Goal: Use online tool/utility: Utilize a website feature to perform a specific function

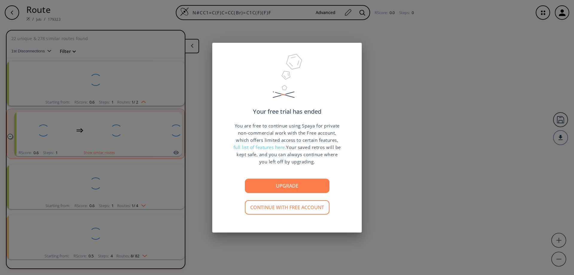
scroll to position [14, 0]
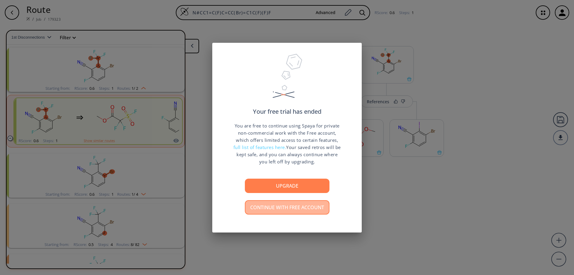
click at [280, 208] on button "Continue with free account" at bounding box center [287, 207] width 85 height 14
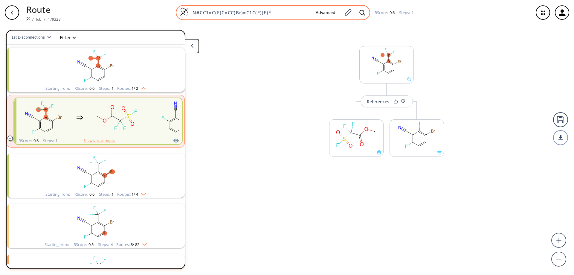
click at [184, 12] on img at bounding box center [184, 11] width 9 height 9
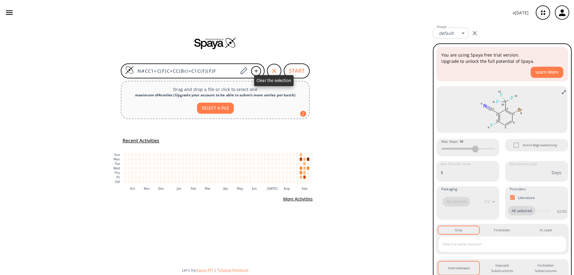
click at [275, 70] on icon "button" at bounding box center [274, 71] width 4 height 4
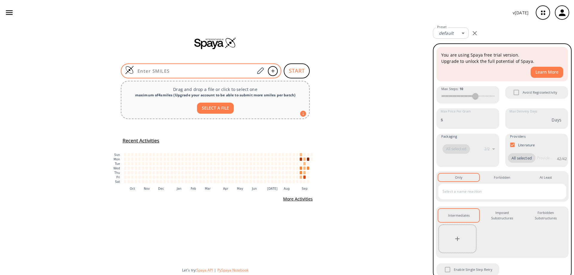
click at [192, 71] on input at bounding box center [194, 71] width 121 height 6
paste input "BrC1=C(F)C=CC([N+]([O-])=O)=C1C(F)(F)F"
type input "BrC1=C(F)C=CC([N+]([O-])=O)=C1C(F)(F)F"
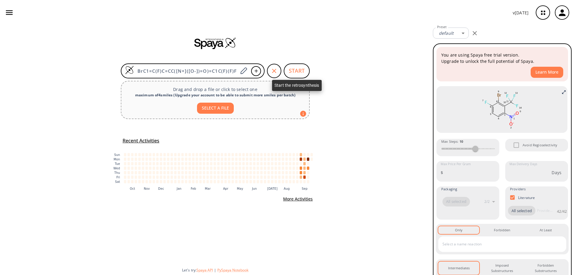
click at [291, 66] on button "START" at bounding box center [297, 70] width 26 height 15
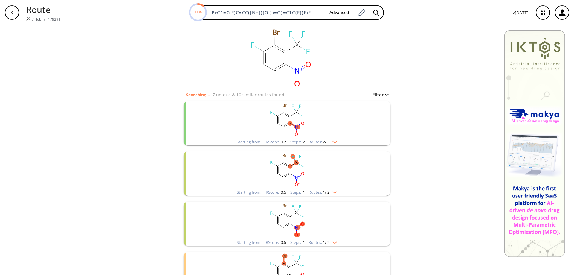
click at [273, 159] on rect "clusters" at bounding box center [286, 169] width 155 height 37
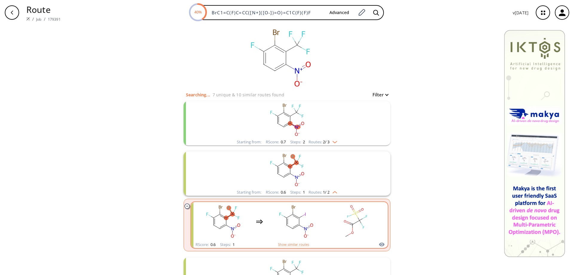
click at [320, 218] on rect "clusters" at bounding box center [296, 221] width 54 height 37
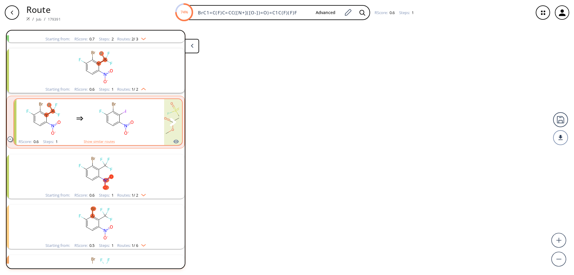
scroll to position [64, 0]
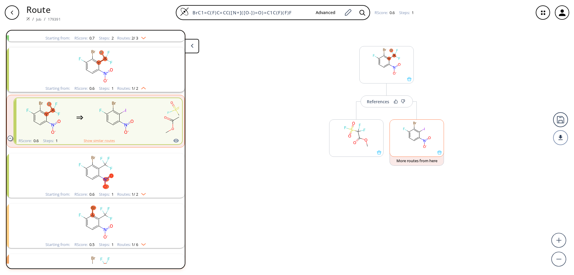
click at [440, 154] on icon at bounding box center [439, 152] width 4 height 4
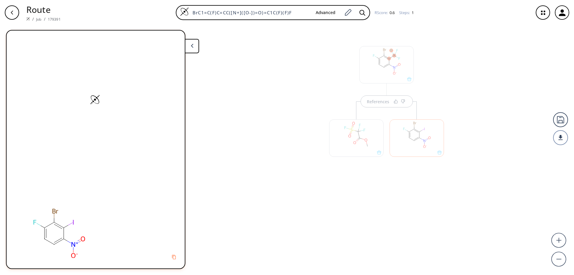
scroll to position [0, 0]
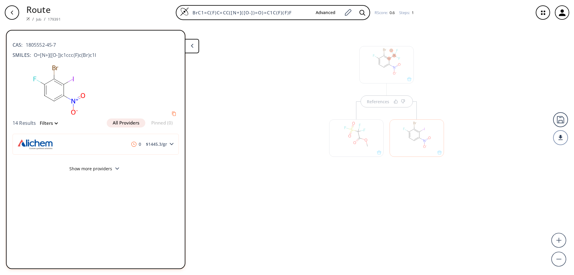
click at [11, 11] on icon "button" at bounding box center [12, 12] width 5 height 5
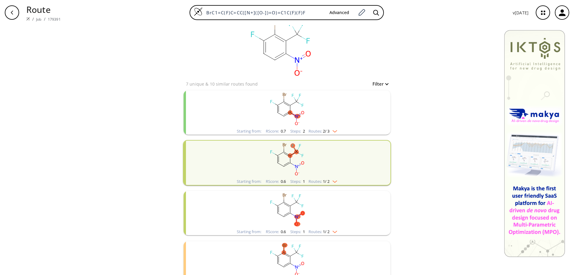
scroll to position [30, 0]
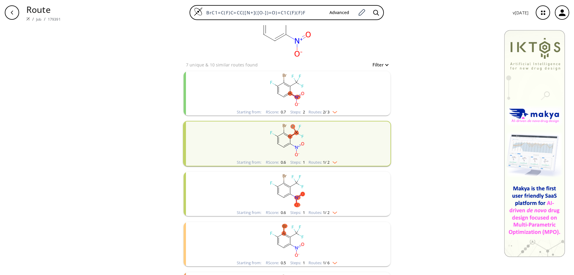
click at [290, 188] on icon "clusters" at bounding box center [290, 189] width 0 height 7
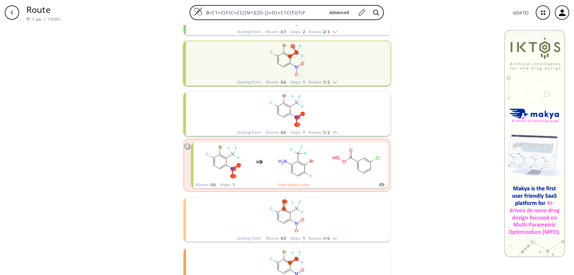
scroll to position [149, 0]
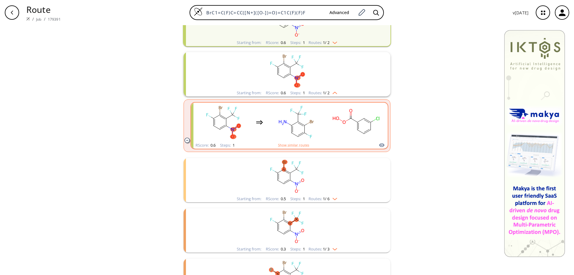
click at [302, 125] on ellipse "clusters" at bounding box center [304, 125] width 4 height 4
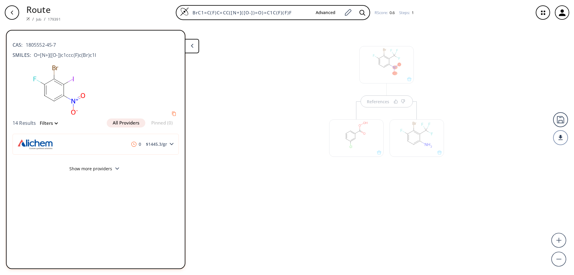
click at [440, 152] on div at bounding box center [416, 137] width 54 height 37
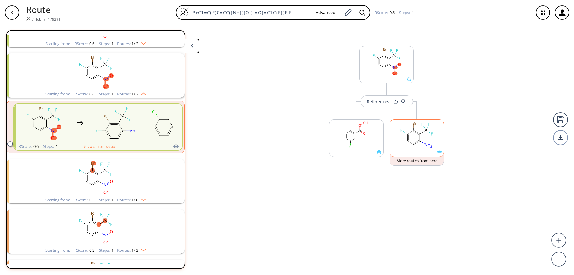
scroll to position [114, 0]
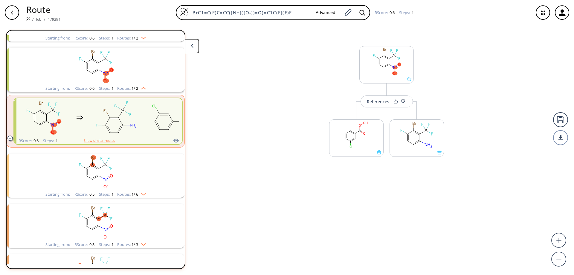
click at [192, 47] on polygon at bounding box center [192, 46] width 2 height 4
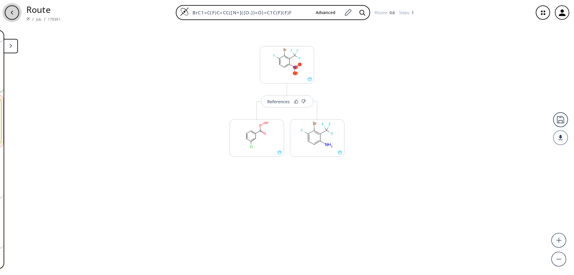
click at [13, 12] on icon "button" at bounding box center [12, 12] width 5 height 5
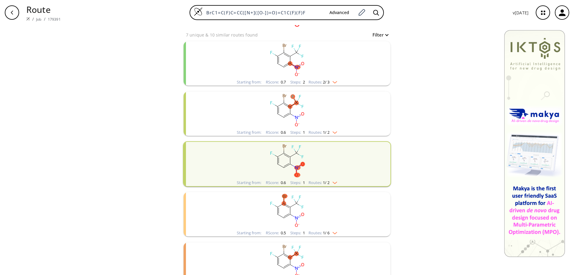
scroll to position [125, 0]
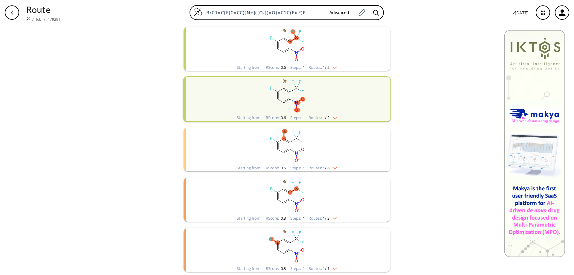
click at [278, 151] on rect "clusters" at bounding box center [286, 145] width 155 height 37
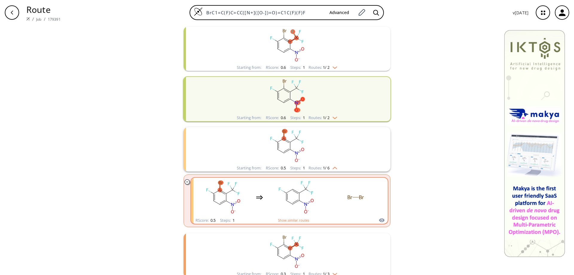
click at [288, 197] on rect "clusters" at bounding box center [296, 196] width 54 height 37
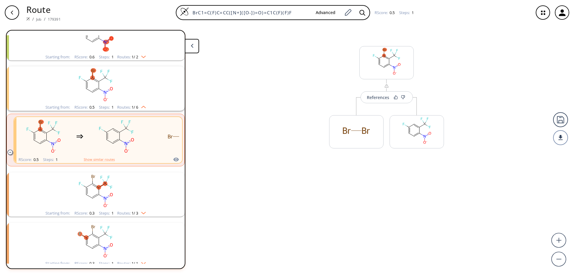
scroll to position [147, 0]
click at [381, 106] on button "References" at bounding box center [386, 101] width 52 height 12
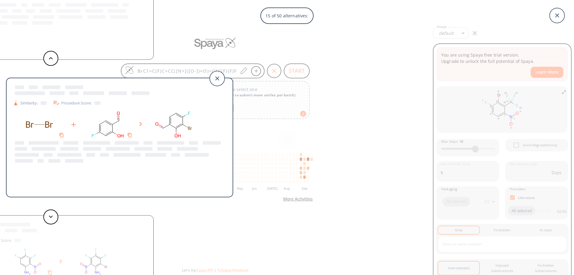
click at [274, 73] on div "15 of 50 alternatives: Similarity: Procedure Score: Similarity: Procedure Score…" at bounding box center [287, 137] width 574 height 275
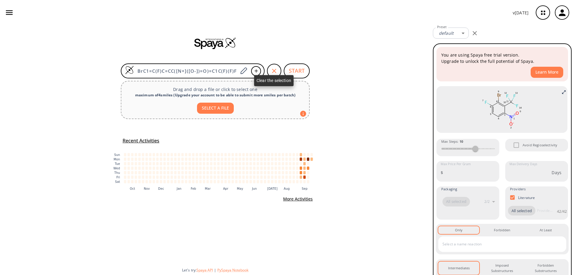
click at [272, 71] on icon "button" at bounding box center [273, 70] width 7 height 7
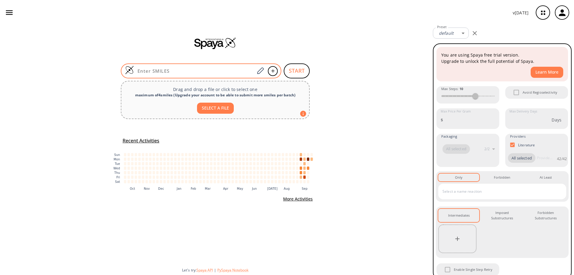
click at [218, 70] on input at bounding box center [194, 71] width 121 height 6
paste input "BrC1=C(C(F)(F)F)C(C#N)=C(S(=O)(Cl)=O)C=C1"
type input "BrC1=C(C(F)(F)F)C(C#N)=C(S(=O)(Cl)=O)C=C1"
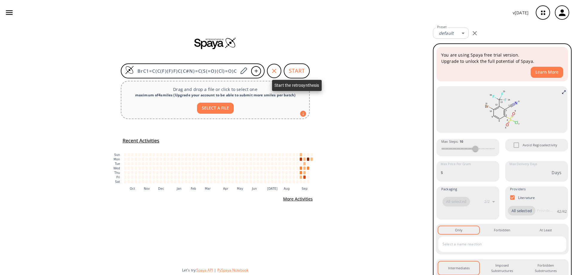
click at [304, 69] on button "START" at bounding box center [297, 70] width 26 height 15
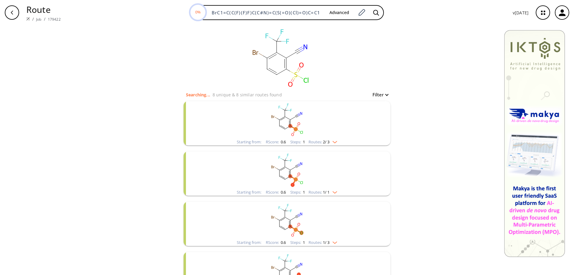
click at [278, 173] on rect "clusters" at bounding box center [286, 169] width 155 height 37
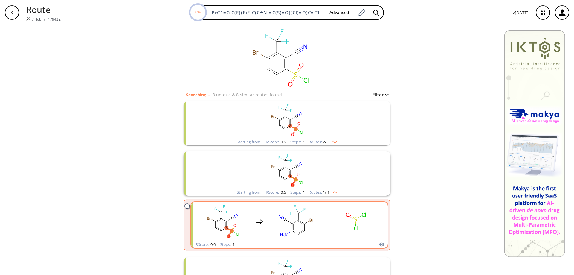
click at [300, 225] on rect "clusters" at bounding box center [296, 221] width 54 height 37
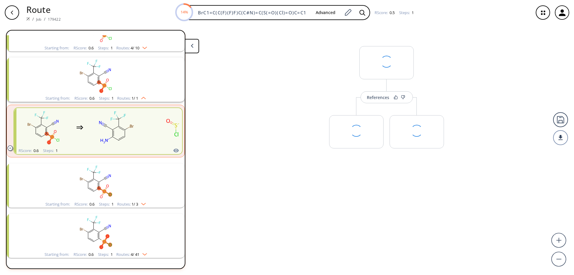
scroll to position [64, 0]
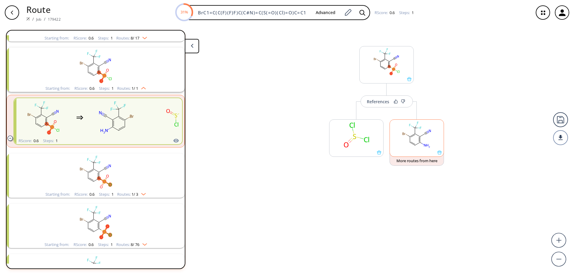
click at [440, 153] on icon at bounding box center [439, 152] width 4 height 4
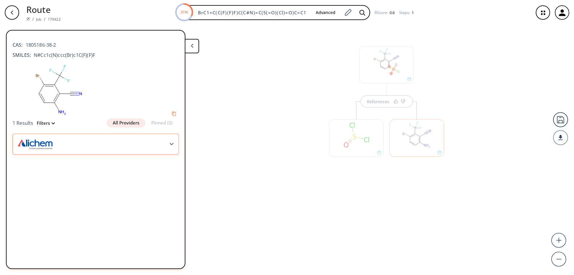
click at [166, 144] on div at bounding box center [96, 144] width 166 height 21
click at [155, 146] on div at bounding box center [96, 144] width 166 height 21
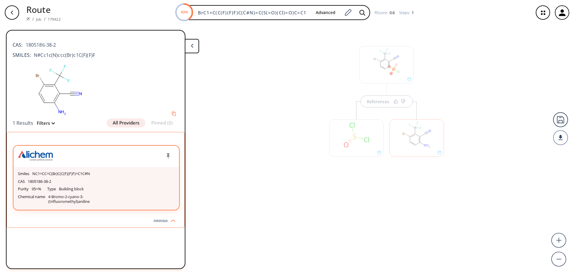
click at [155, 146] on header at bounding box center [96, 156] width 166 height 21
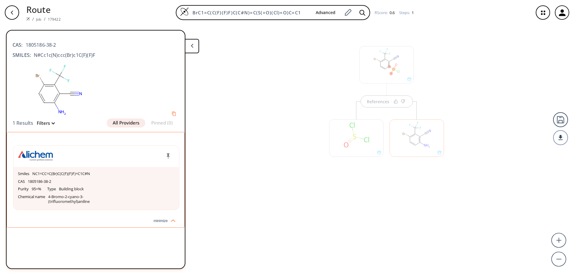
click at [14, 14] on icon "button" at bounding box center [12, 12] width 5 height 5
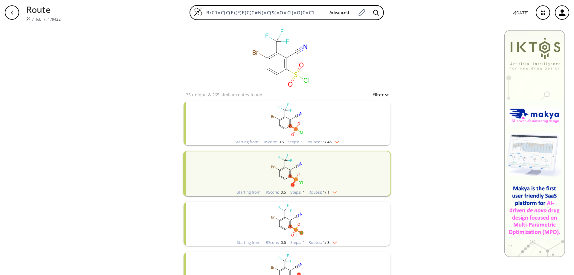
scroll to position [90, 0]
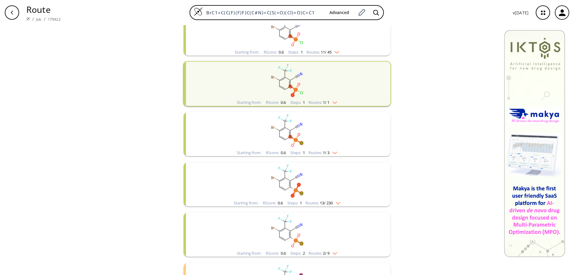
click at [295, 141] on ellipse "clusters" at bounding box center [296, 140] width 4 height 4
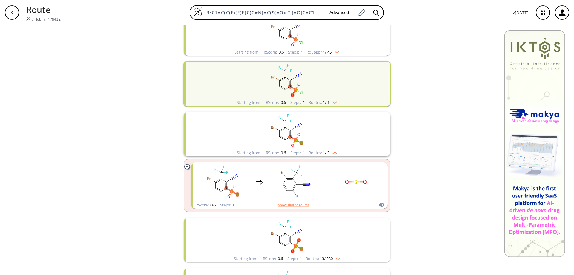
scroll to position [149, 0]
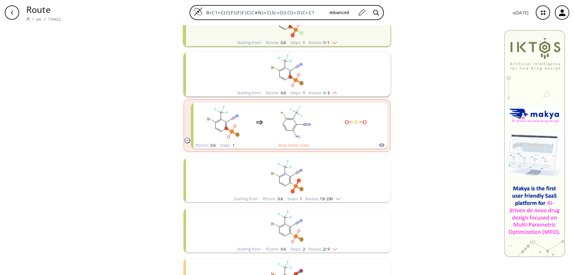
click at [287, 173] on rect "clusters" at bounding box center [286, 176] width 155 height 37
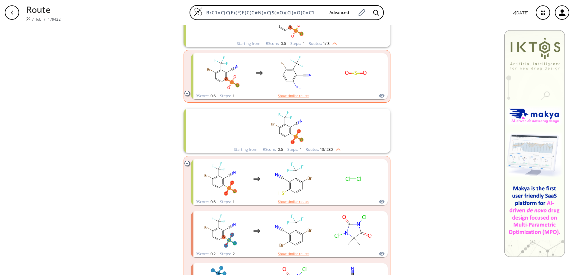
scroll to position [209, 0]
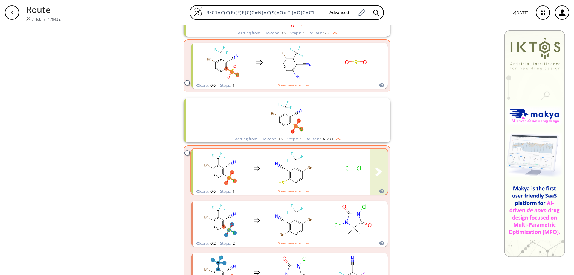
click at [291, 173] on rect "clusters" at bounding box center [293, 167] width 54 height 37
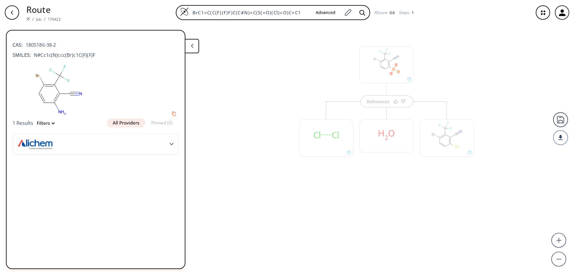
click at [432, 190] on div "References" at bounding box center [287, 147] width 574 height 245
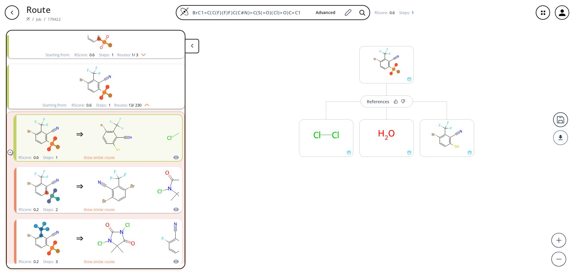
scroll to position [164, 0]
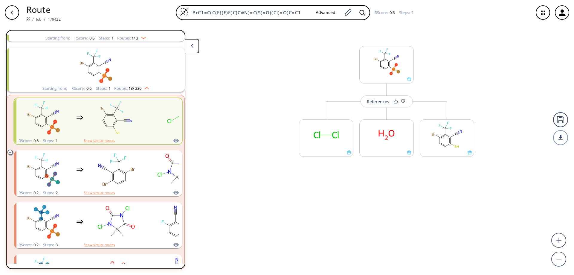
click at [191, 44] on icon at bounding box center [192, 46] width 3 height 4
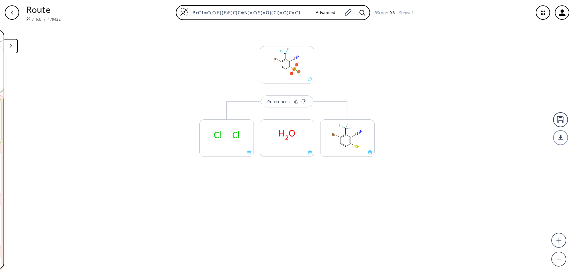
click at [9, 12] on div "button" at bounding box center [12, 12] width 14 height 14
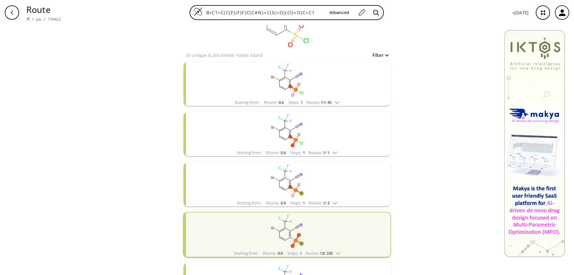
scroll to position [120, 0]
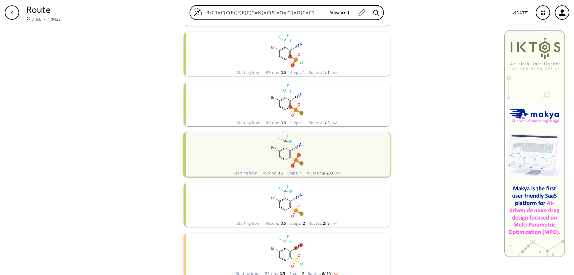
click at [285, 205] on rect "clusters" at bounding box center [286, 200] width 155 height 37
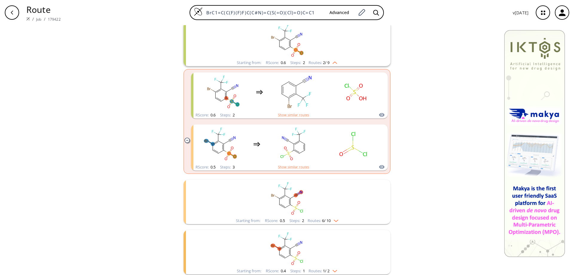
scroll to position [282, 0]
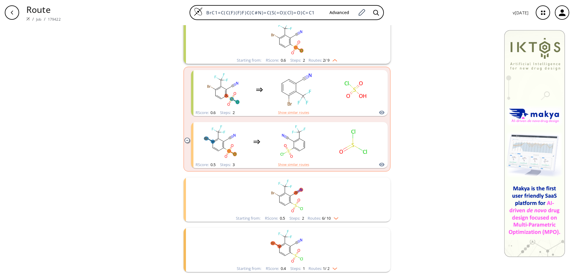
click at [298, 203] on icon "clusters" at bounding box center [298, 202] width 1 height 1
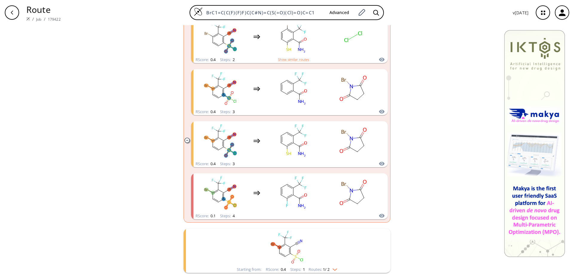
scroll to position [598, 0]
click at [13, 13] on icon "button" at bounding box center [12, 12] width 5 height 5
